Goal: Task Accomplishment & Management: Use online tool/utility

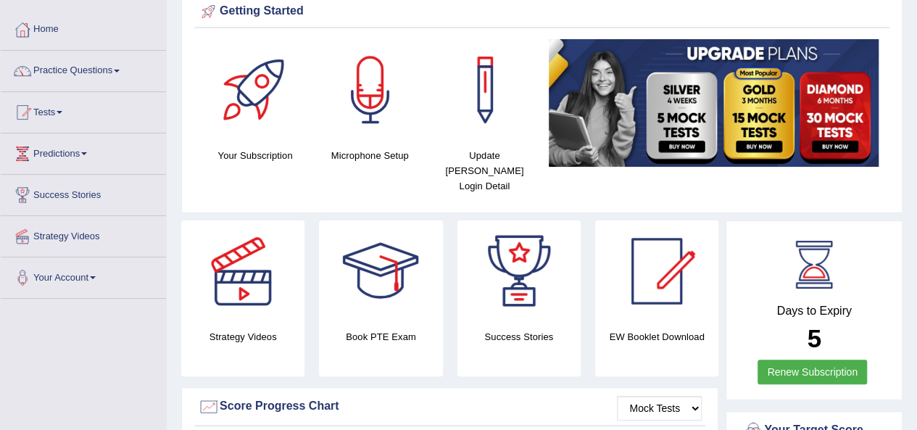
scroll to position [68, 0]
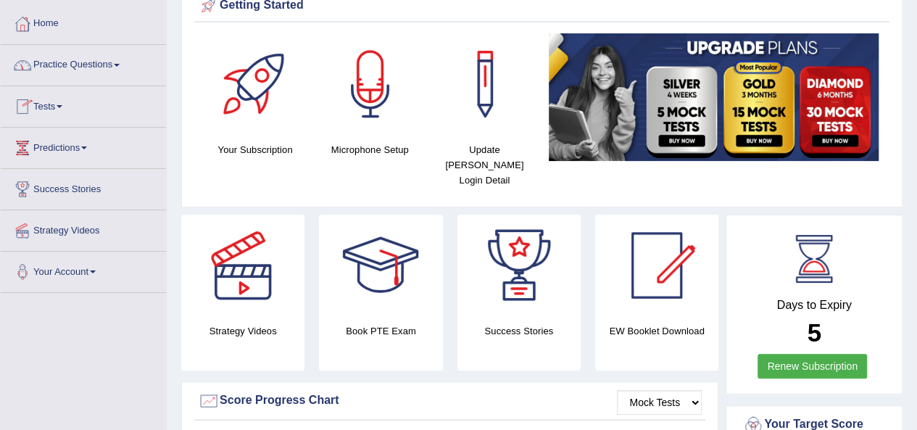
click at [53, 109] on link "Tests" at bounding box center [83, 104] width 165 height 36
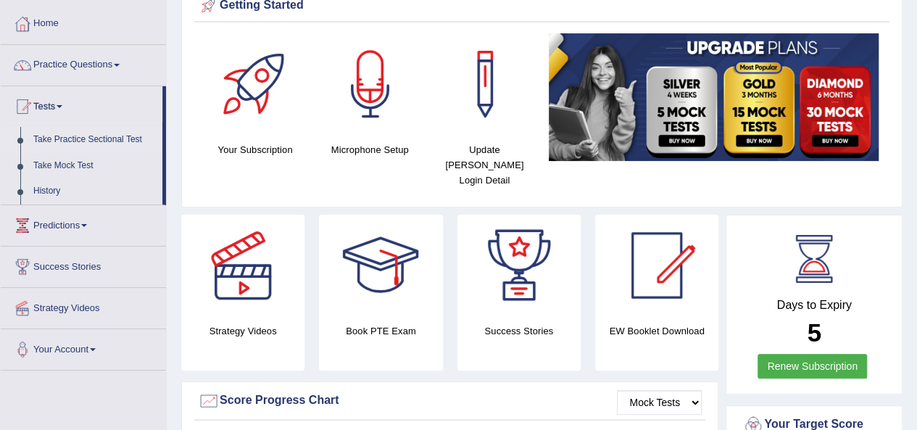
click at [80, 138] on link "Take Practice Sectional Test" at bounding box center [95, 140] width 136 height 26
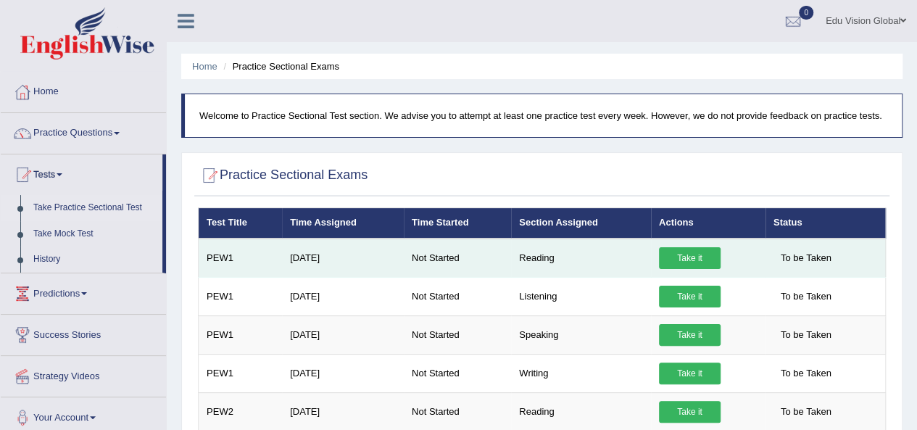
click at [692, 251] on link "Take it" at bounding box center [690, 258] width 62 height 22
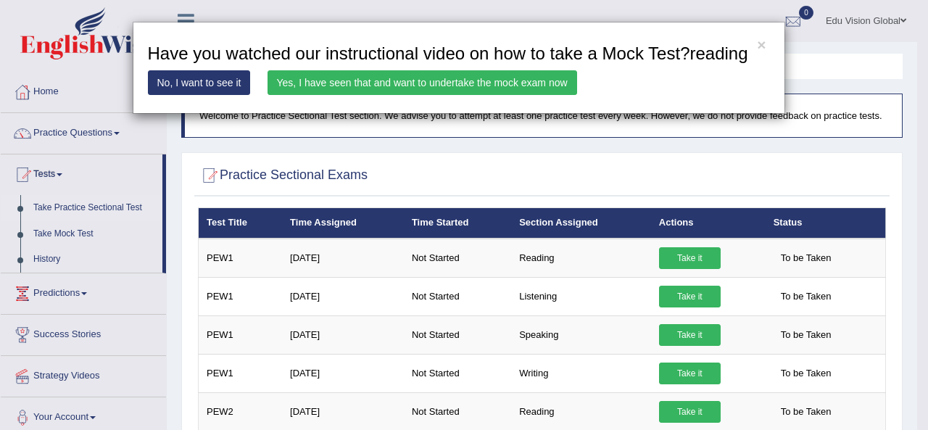
click at [376, 86] on link "Yes, I have seen that and want to undertake the mock exam now" at bounding box center [423, 82] width 310 height 25
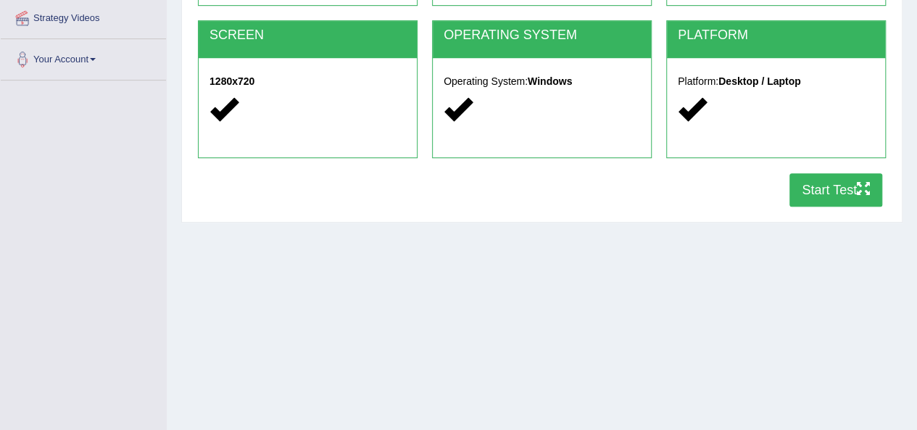
scroll to position [281, 0]
